Goal: Transaction & Acquisition: Book appointment/travel/reservation

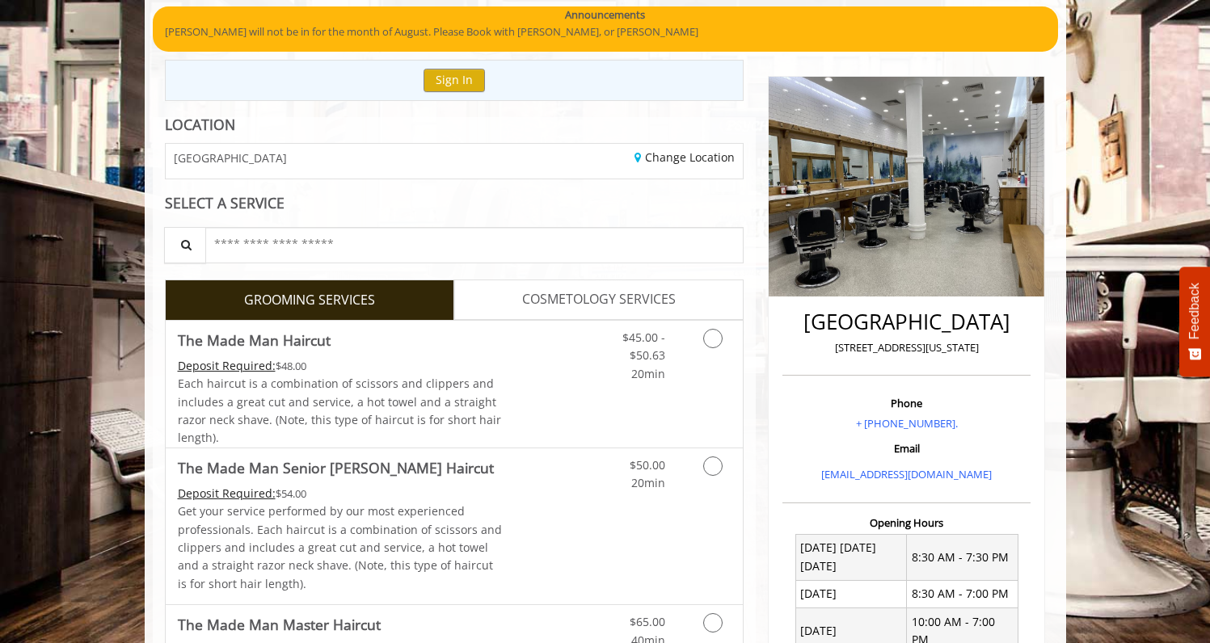
scroll to position [127, 0]
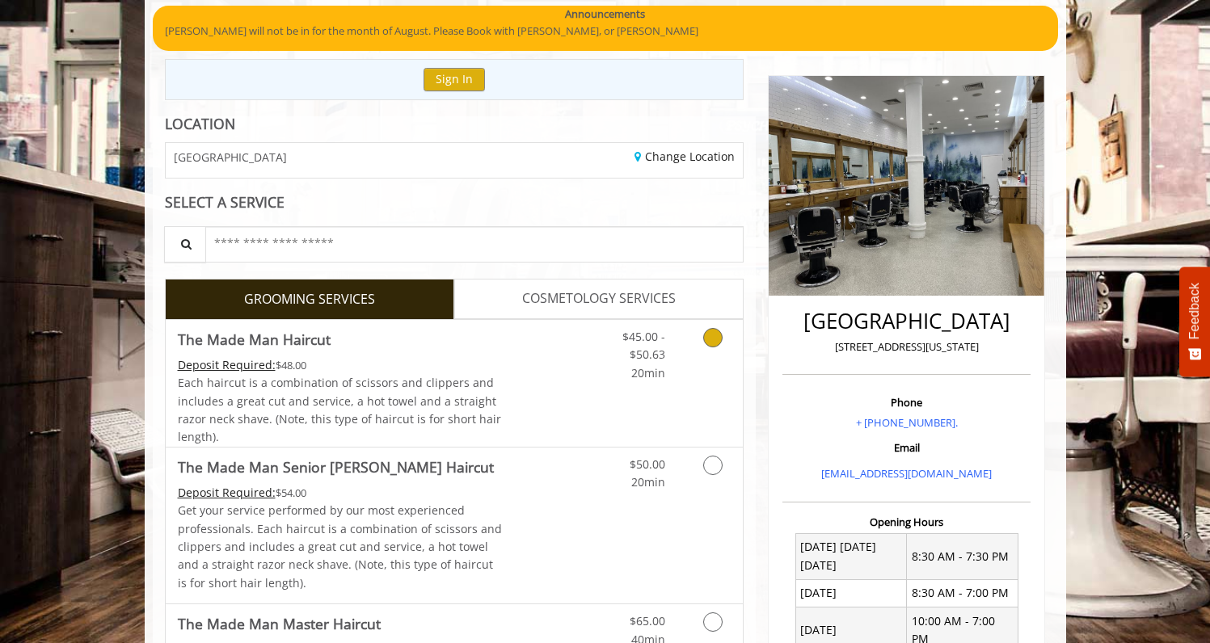
click at [717, 337] on icon "Grooming services" at bounding box center [712, 337] width 19 height 19
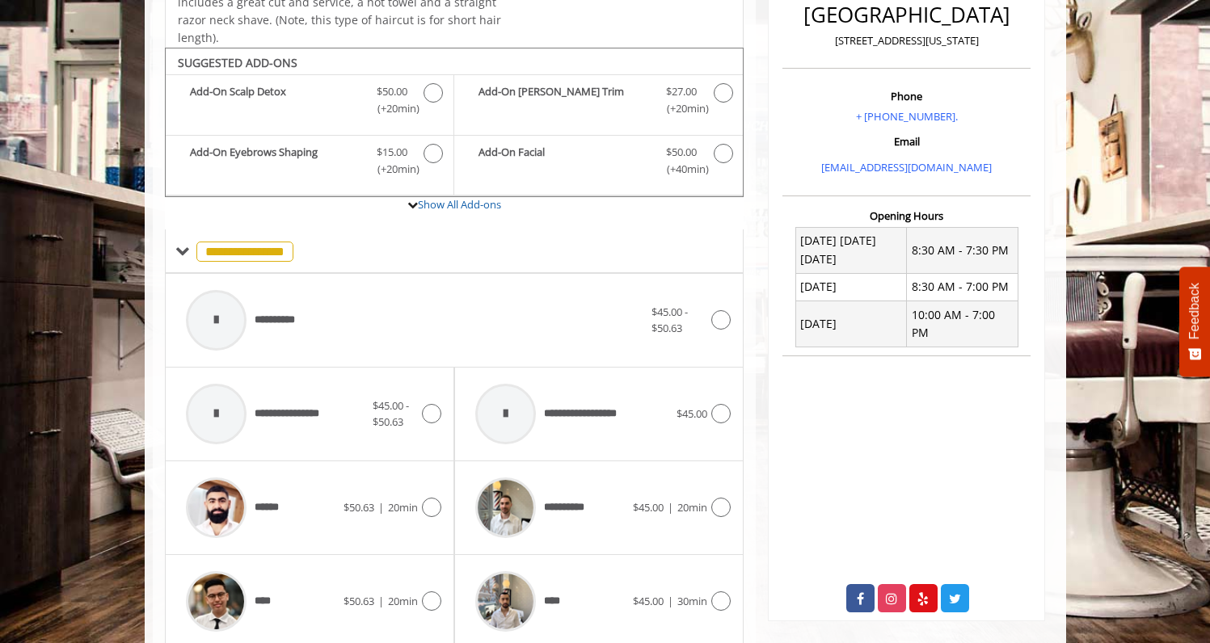
scroll to position [477, 0]
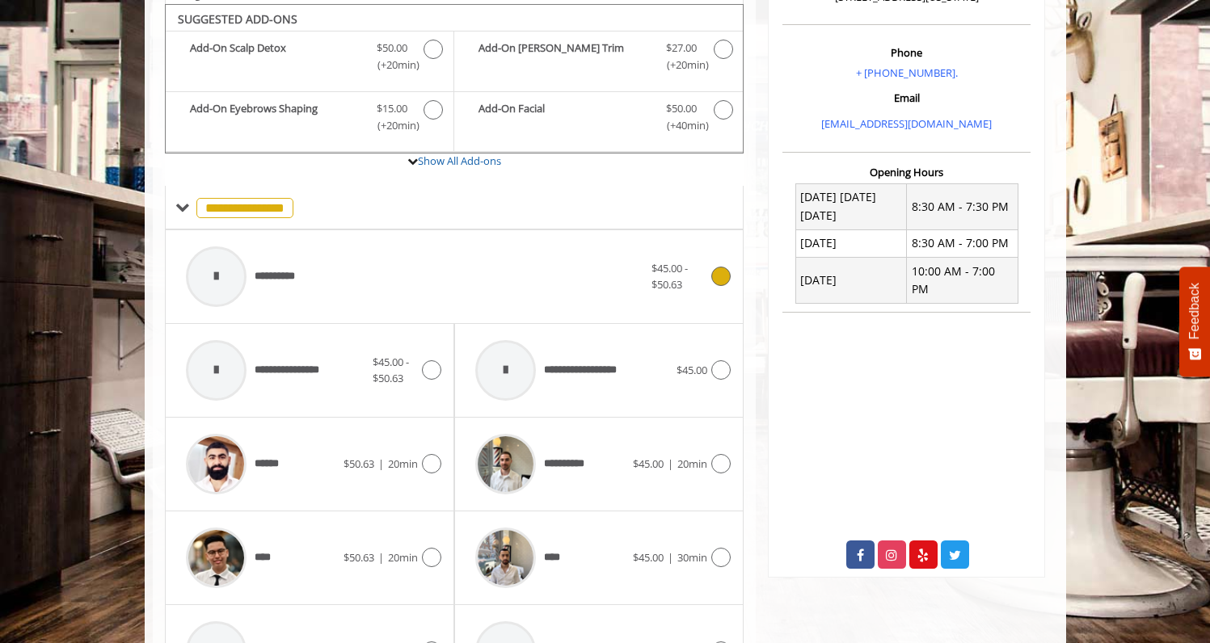
click at [722, 272] on icon at bounding box center [720, 276] width 19 height 19
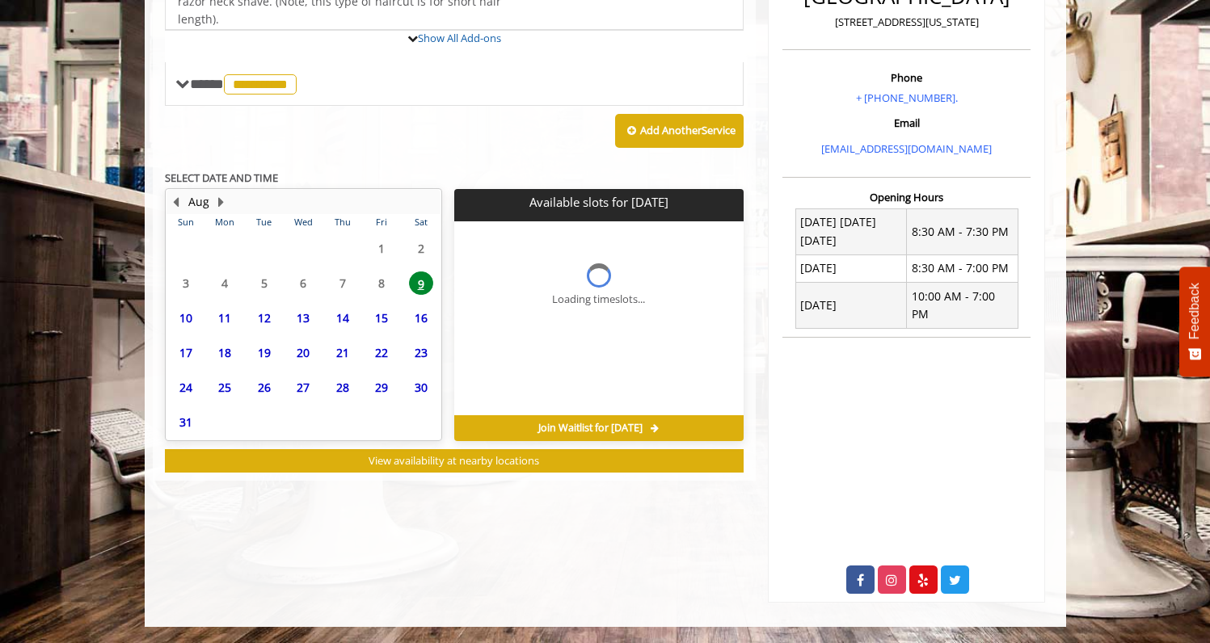
scroll to position [427, 0]
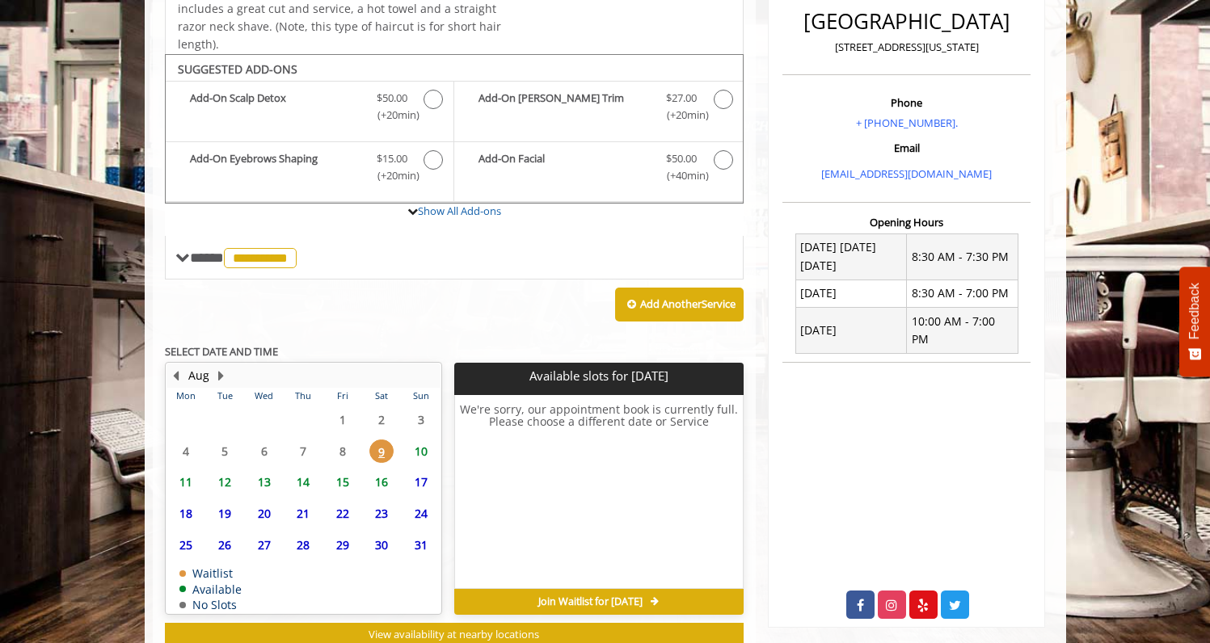
click at [420, 444] on span "10" at bounding box center [421, 451] width 24 height 23
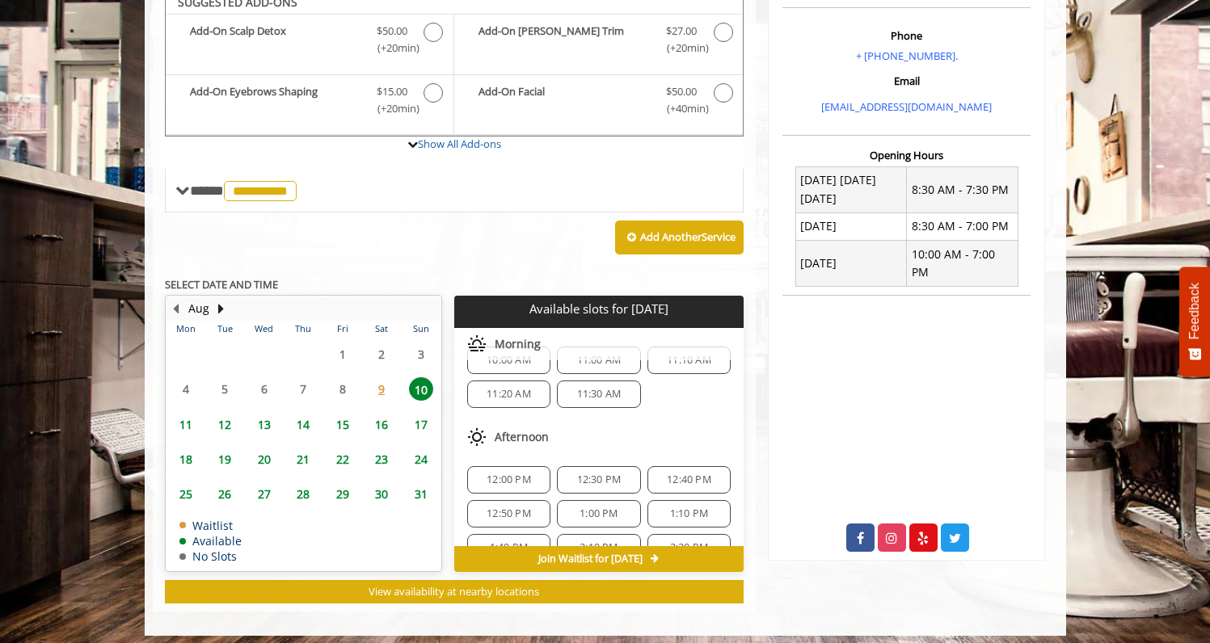
scroll to position [12, 0]
click at [671, 369] on span "11:10 AM" at bounding box center [689, 374] width 44 height 13
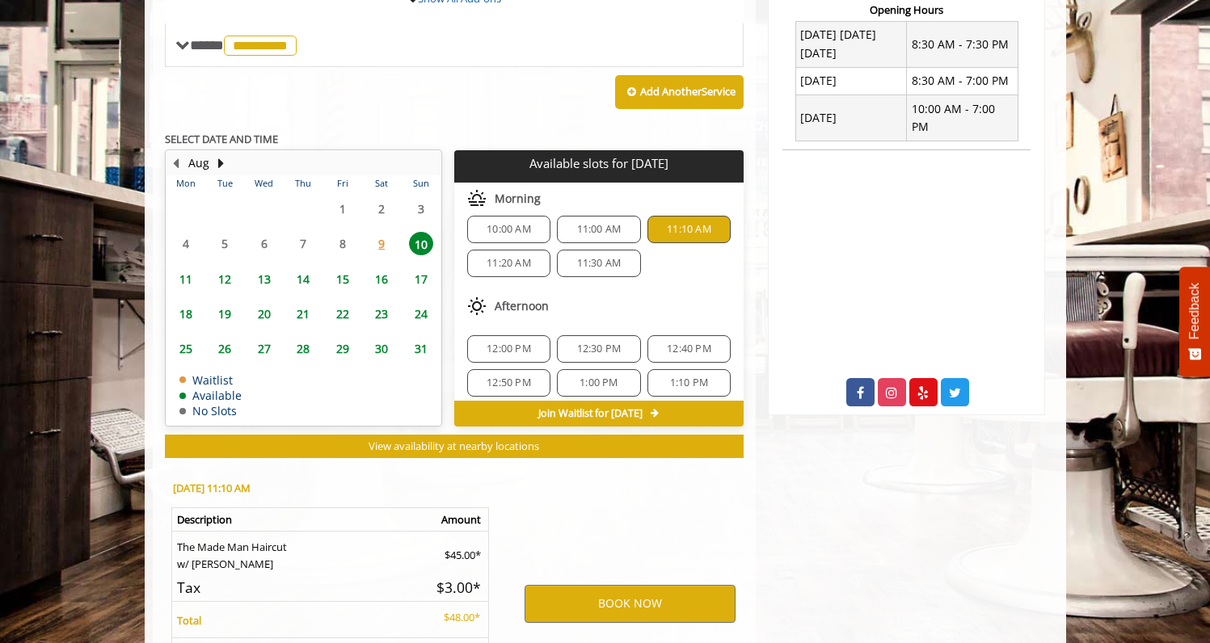
scroll to position [781, 0]
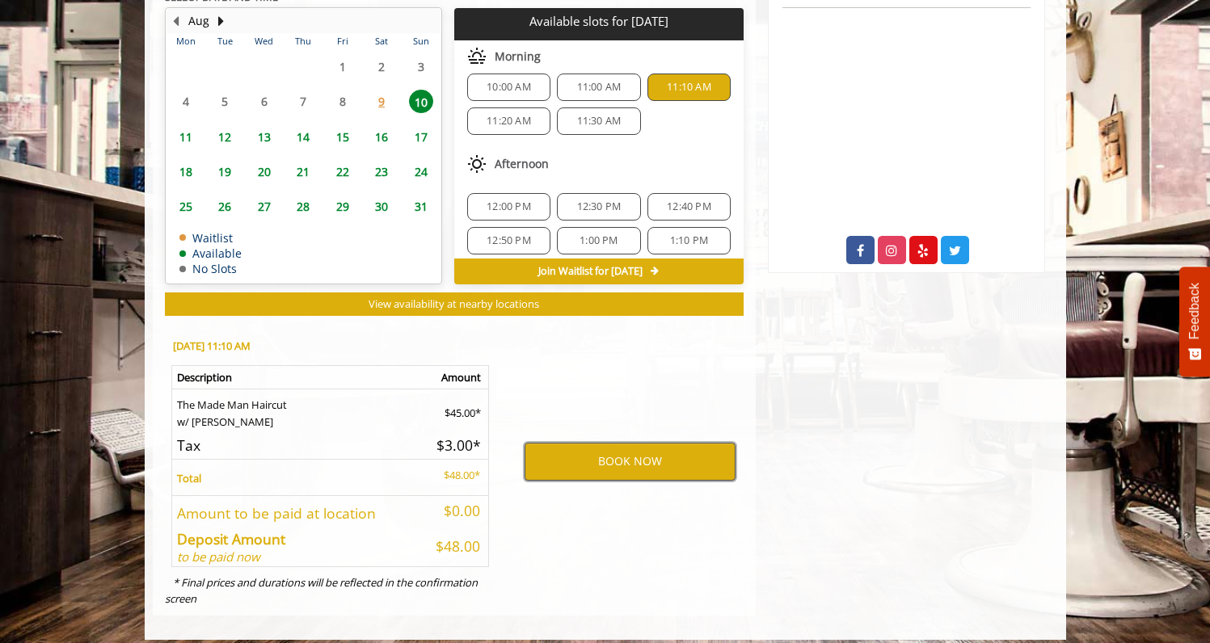
click at [664, 445] on button "BOOK NOW" at bounding box center [629, 461] width 211 height 37
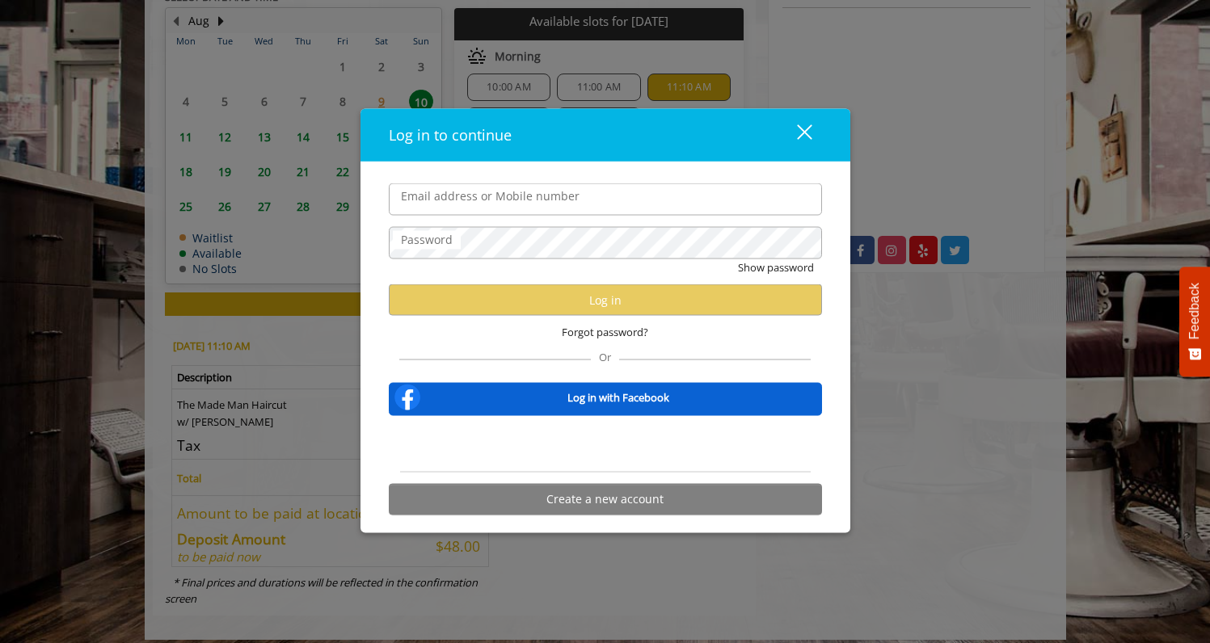
click at [664, 445] on div "Se connecter avec Google. S'ouvre dans un nouvel onglet." at bounding box center [604, 444] width 187 height 36
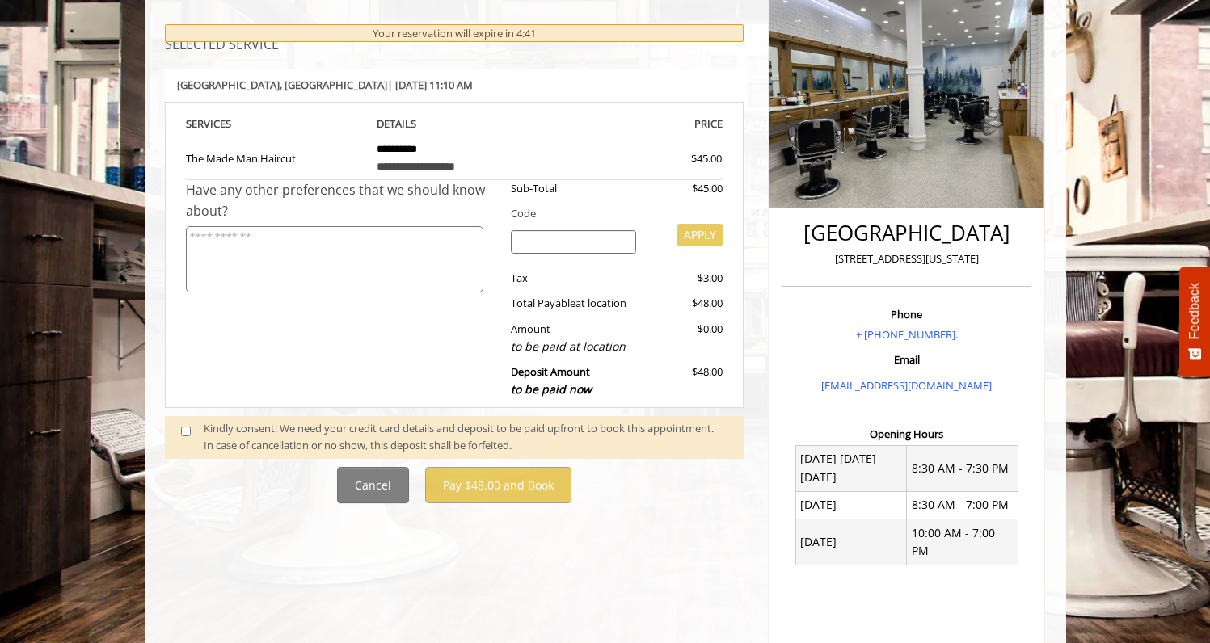
scroll to position [233, 0]
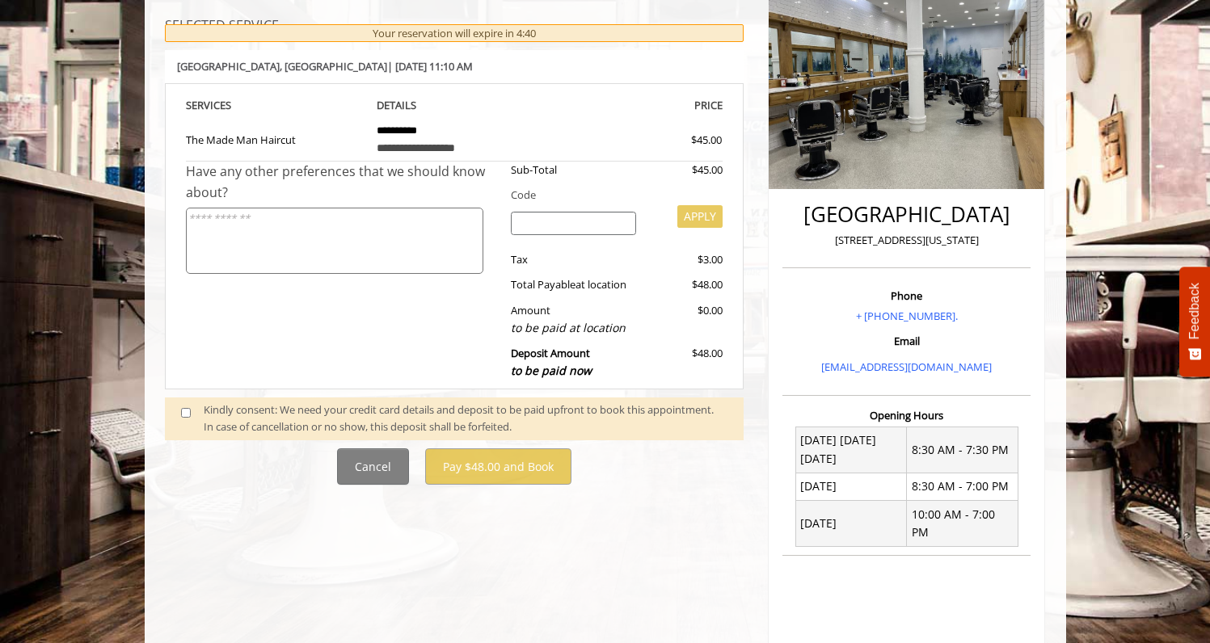
click at [193, 413] on span at bounding box center [193, 419] width 48 height 34
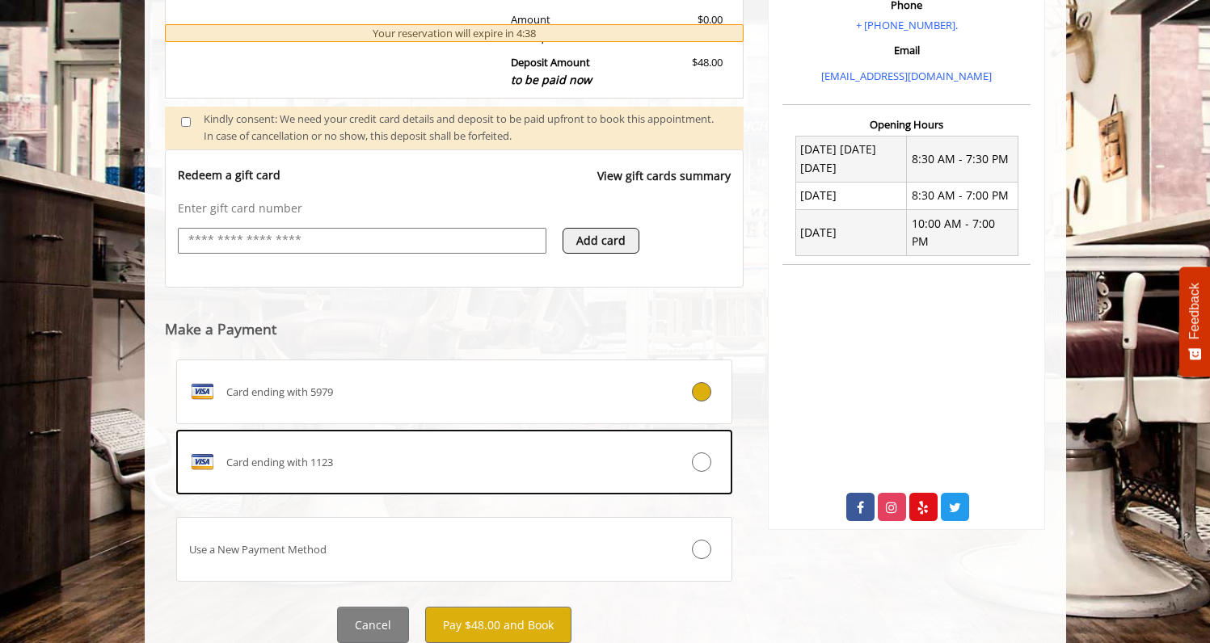
scroll to position [550, 0]
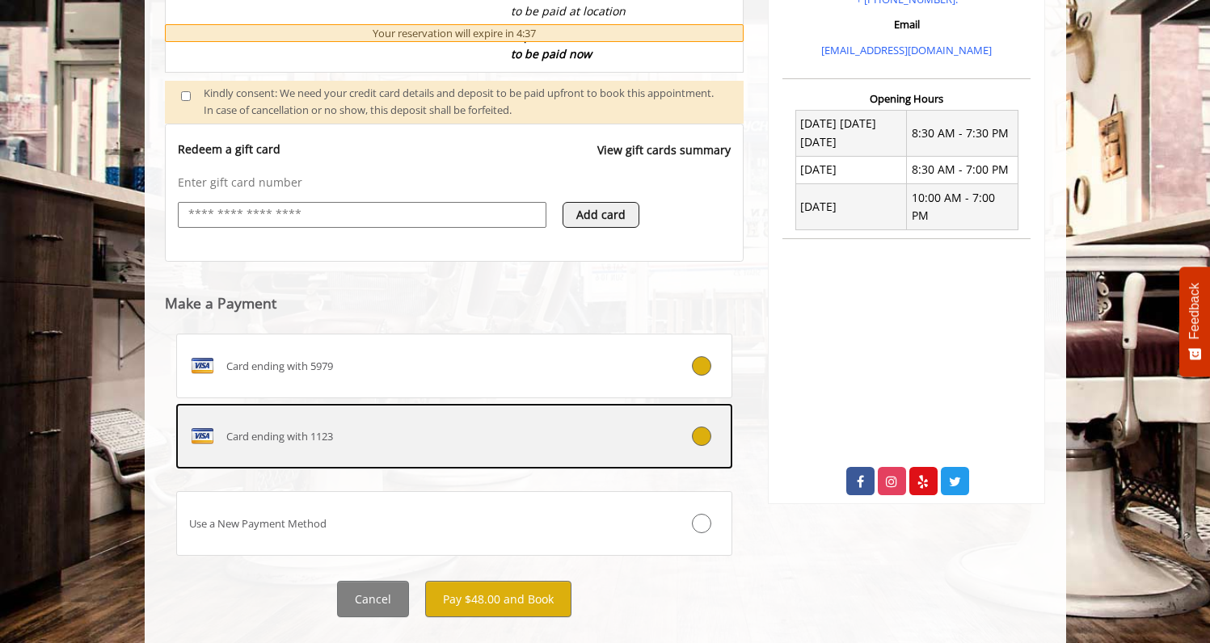
click at [690, 431] on div at bounding box center [685, 436] width 92 height 19
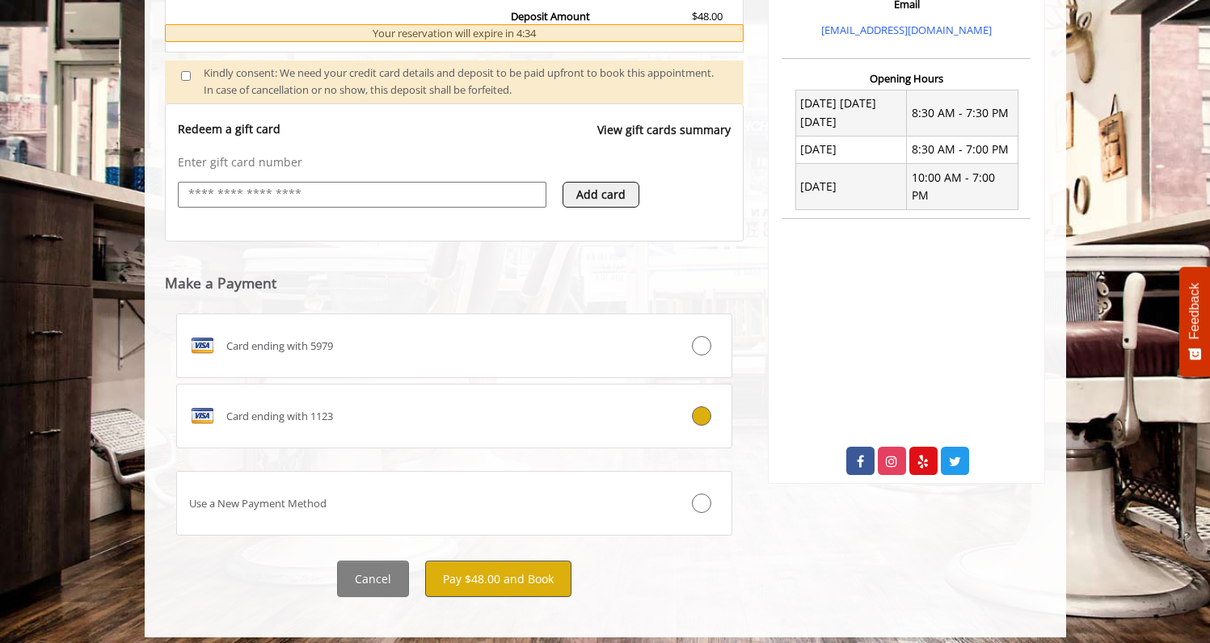
click at [503, 568] on button "Pay $48.00 and Book" at bounding box center [498, 579] width 146 height 36
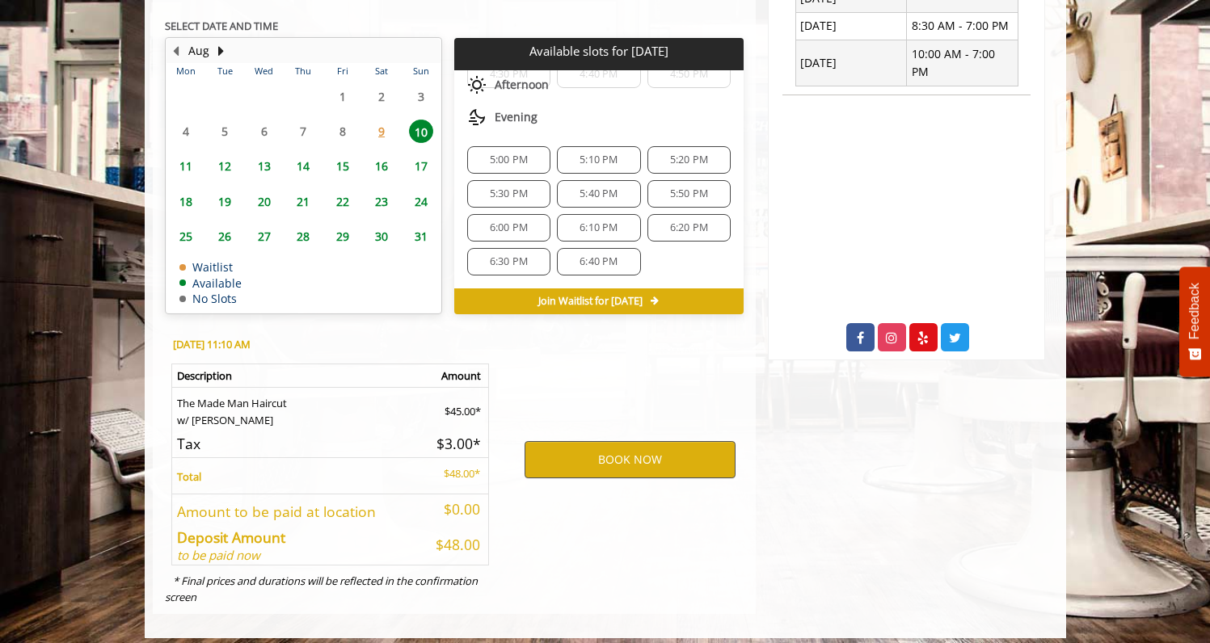
scroll to position [693, 0]
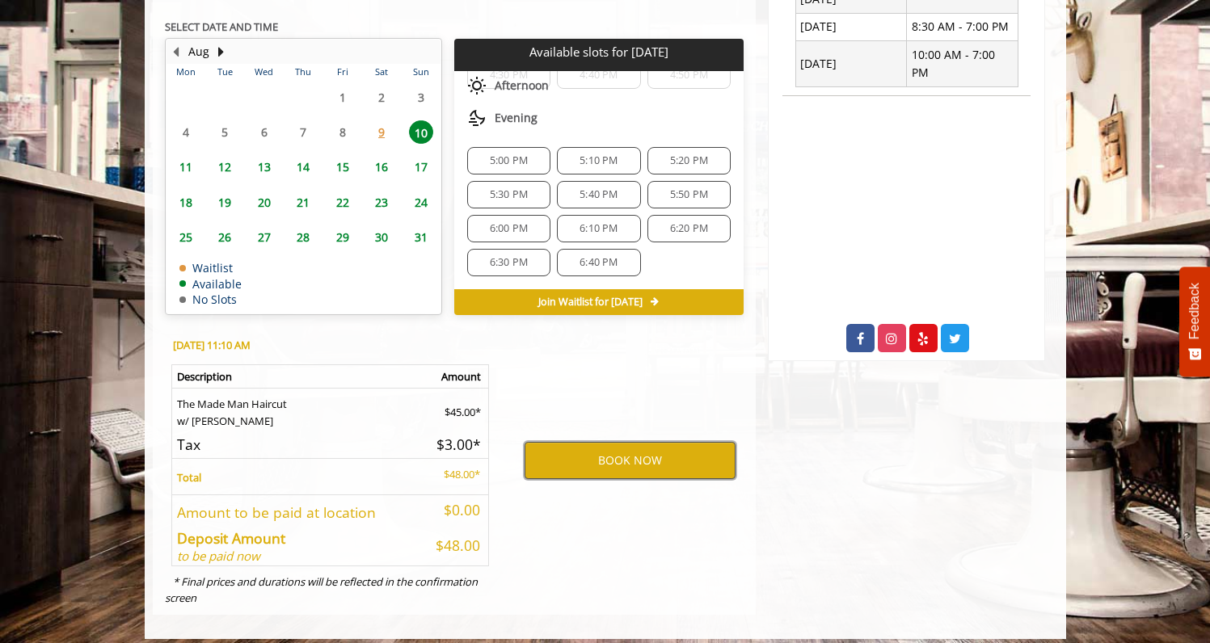
click at [570, 453] on button "BOOK NOW" at bounding box center [629, 460] width 211 height 37
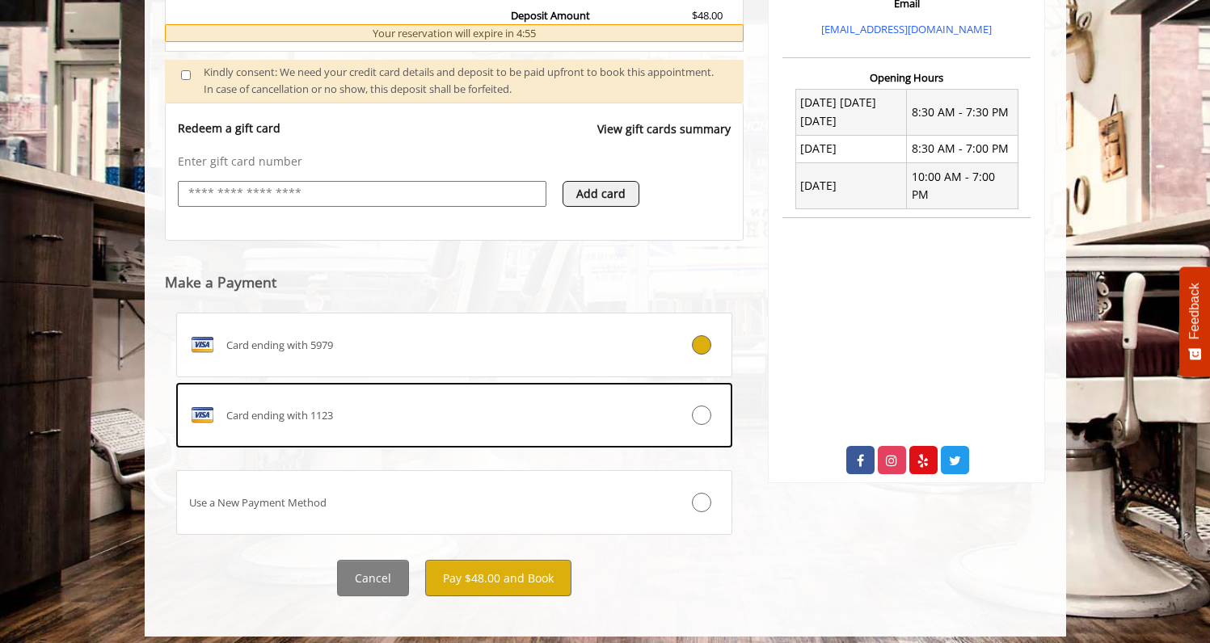
scroll to position [570, 0]
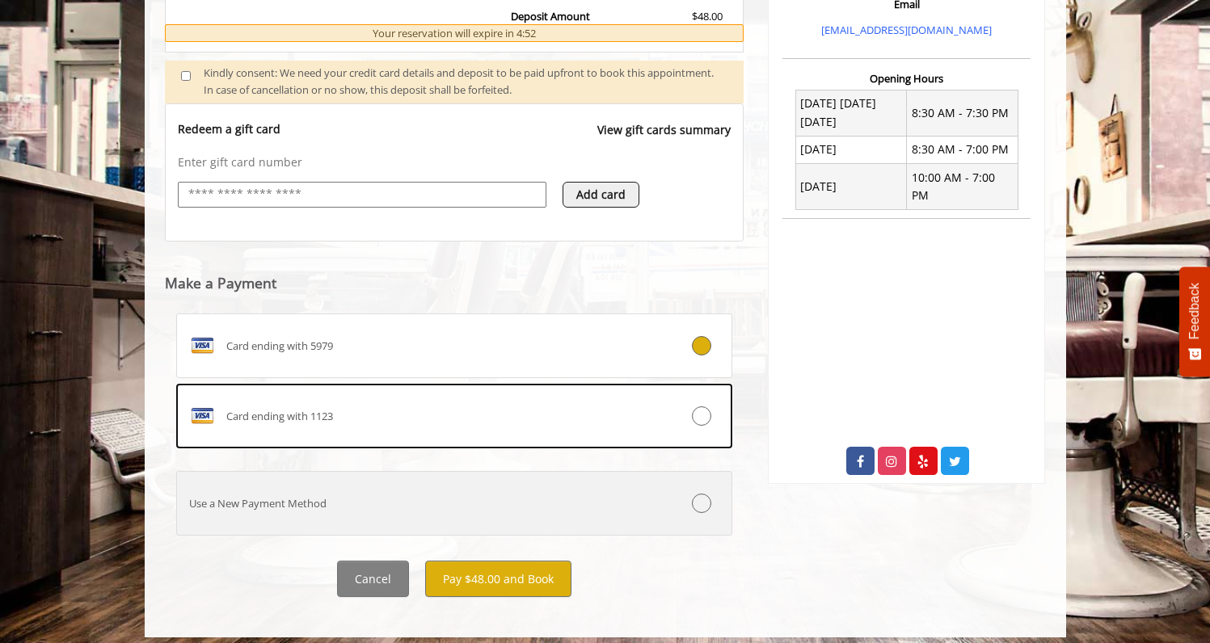
click at [705, 501] on icon at bounding box center [701, 503] width 19 height 19
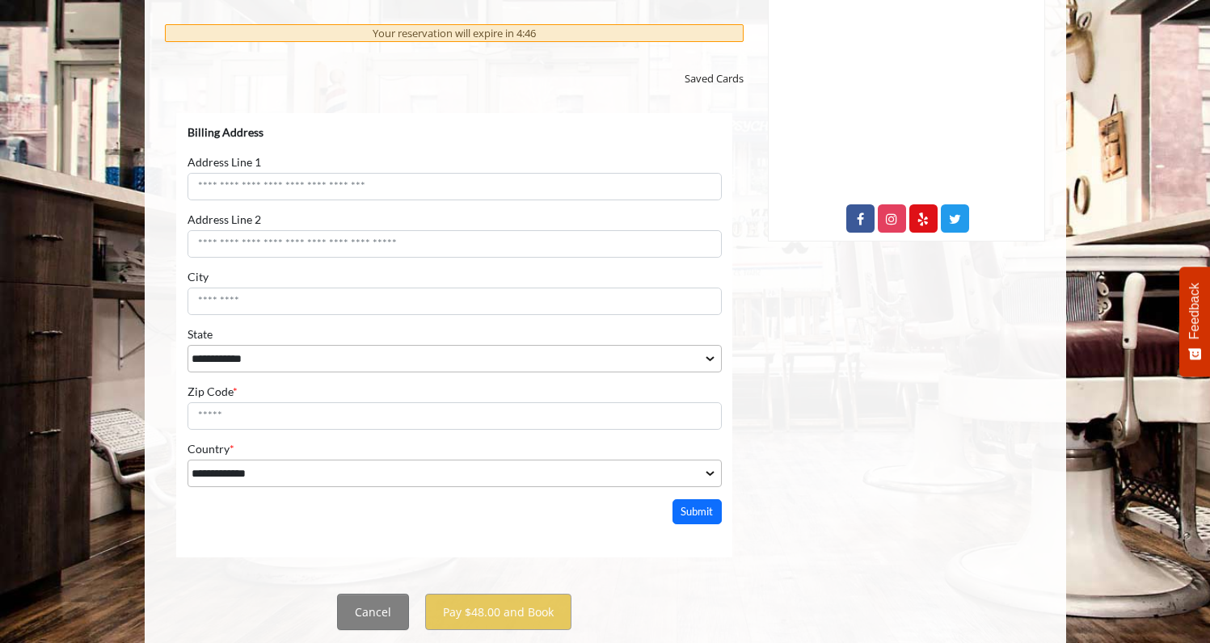
scroll to position [818, 0]
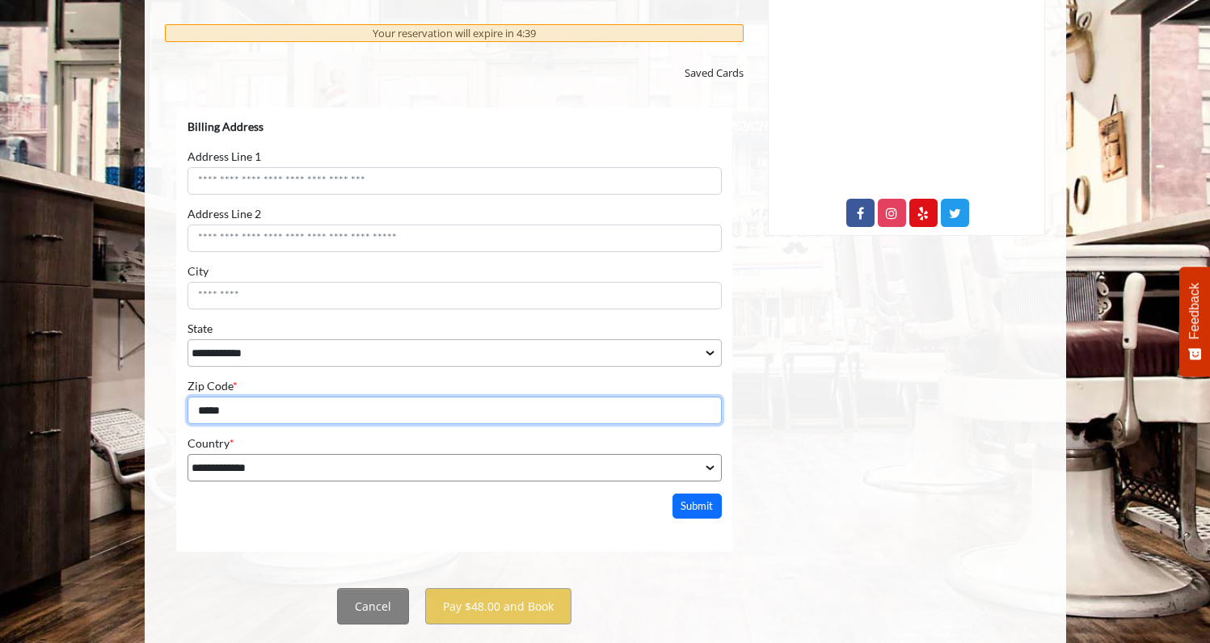
type input "*****"
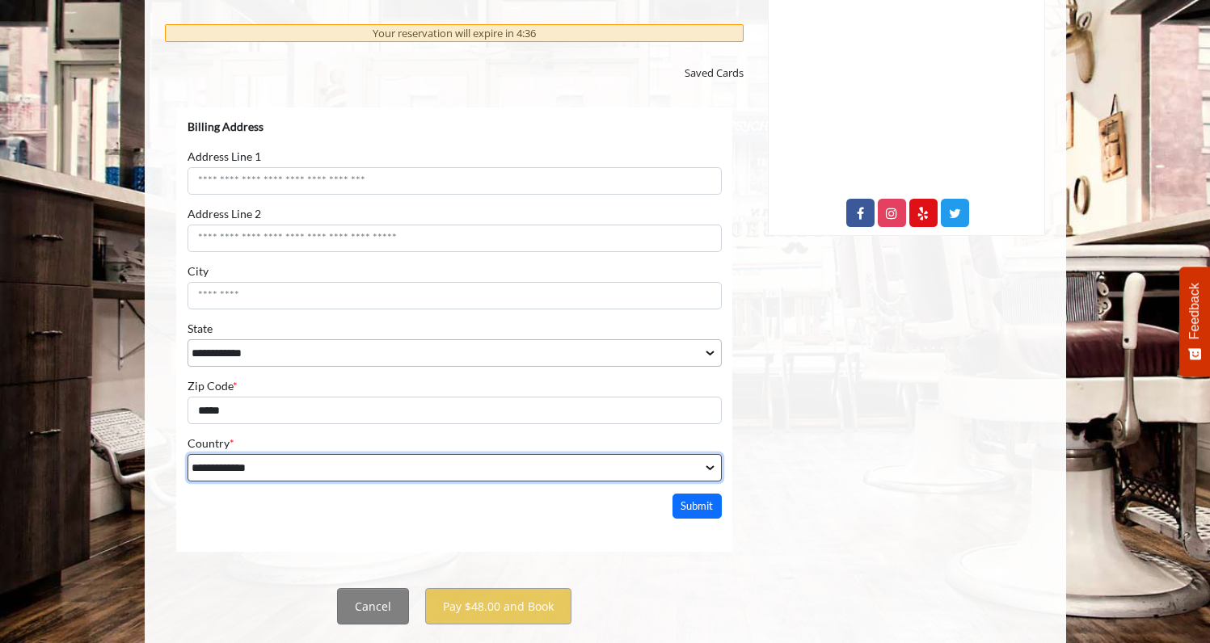
select select "**"
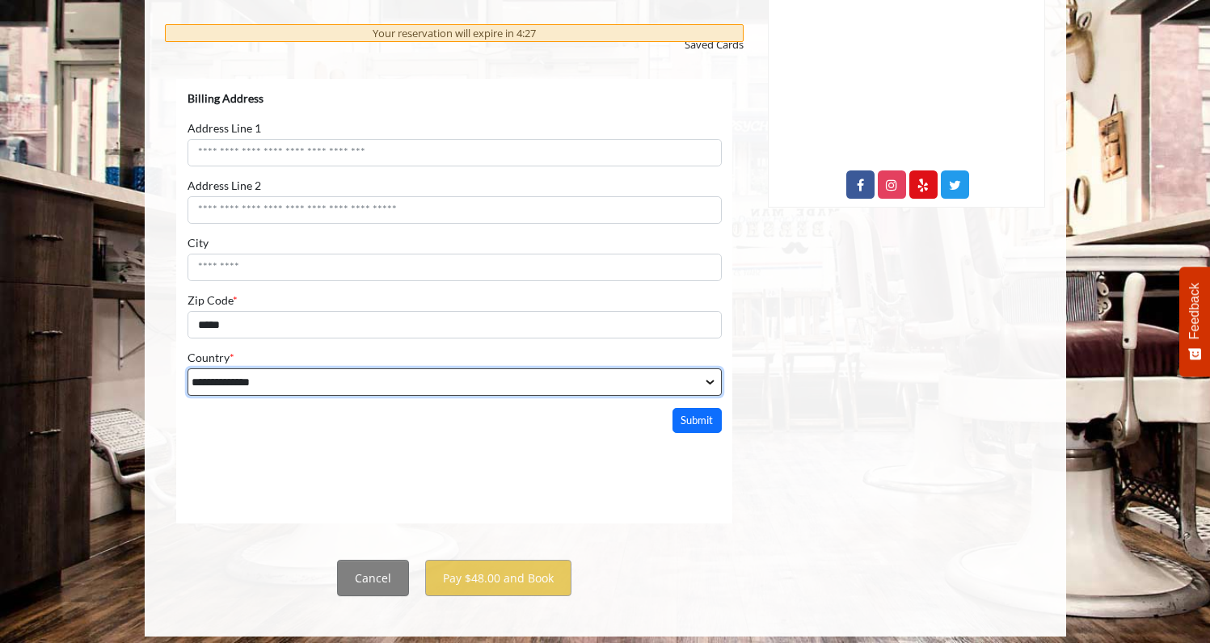
scroll to position [846, 0]
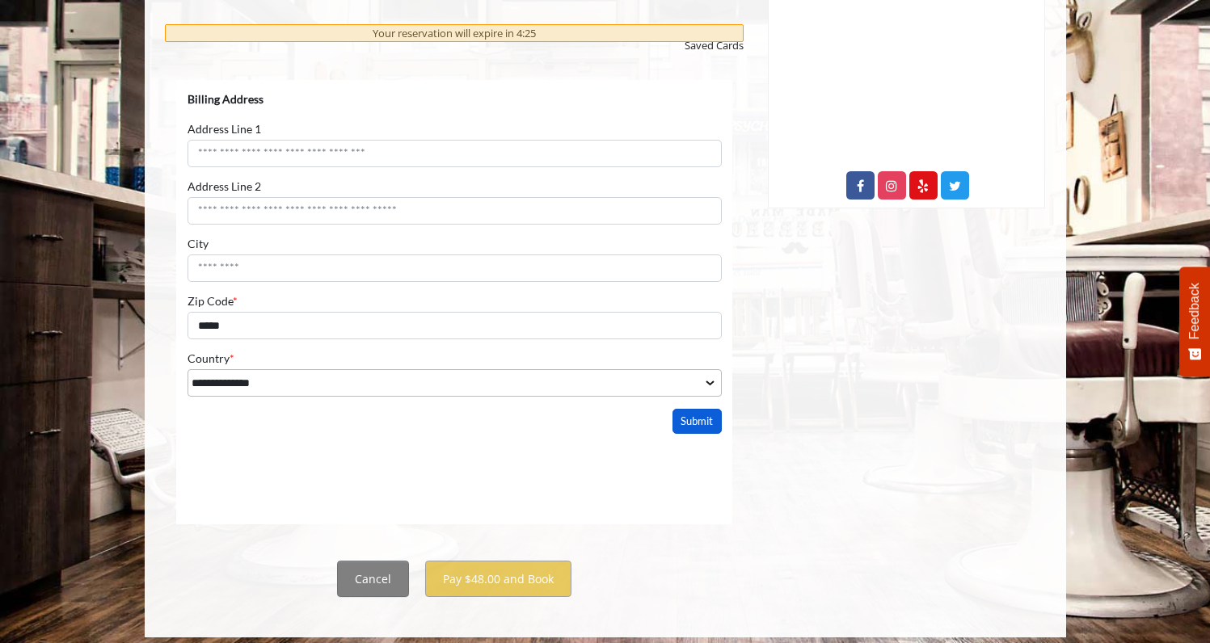
click at [701, 426] on button "Submit" at bounding box center [696, 421] width 50 height 25
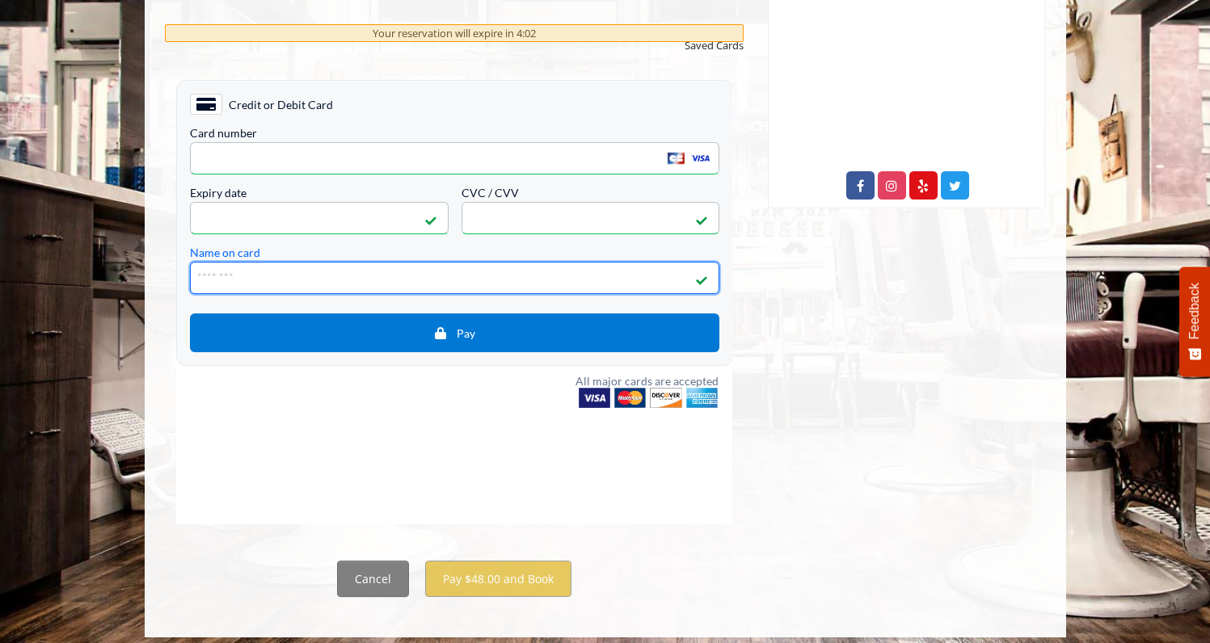
click at [455, 288] on input "Name on card" at bounding box center [453, 278] width 529 height 32
type input "**********"
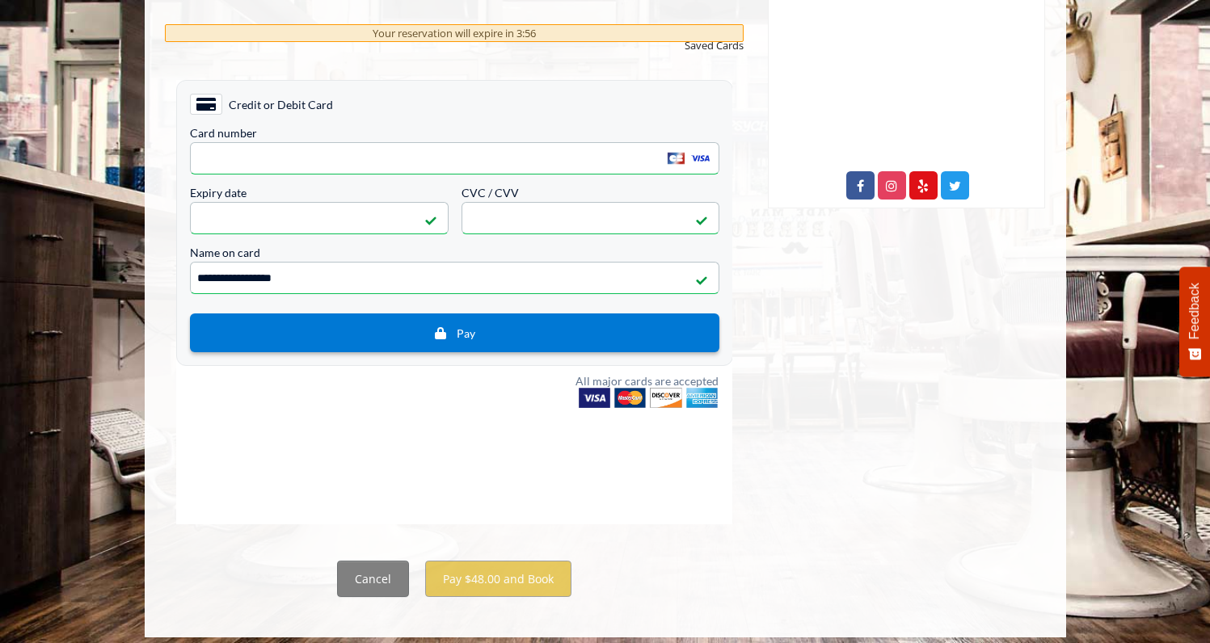
click at [549, 330] on span "Pay" at bounding box center [453, 333] width 505 height 15
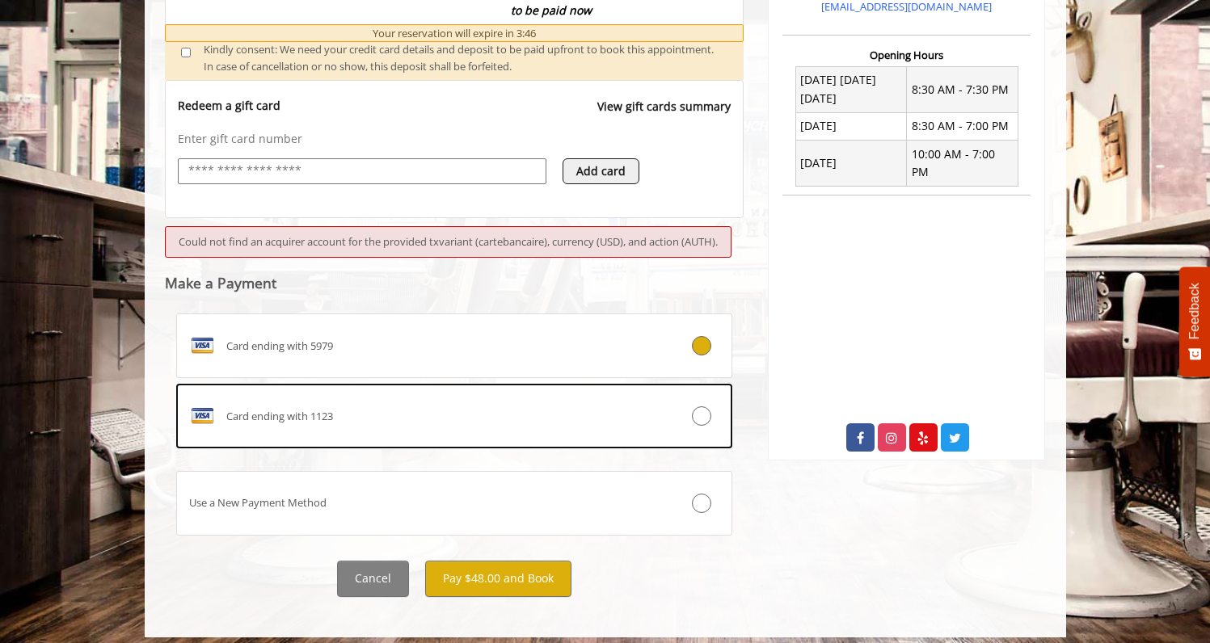
scroll to position [593, 0]
